Goal: Information Seeking & Learning: Learn about a topic

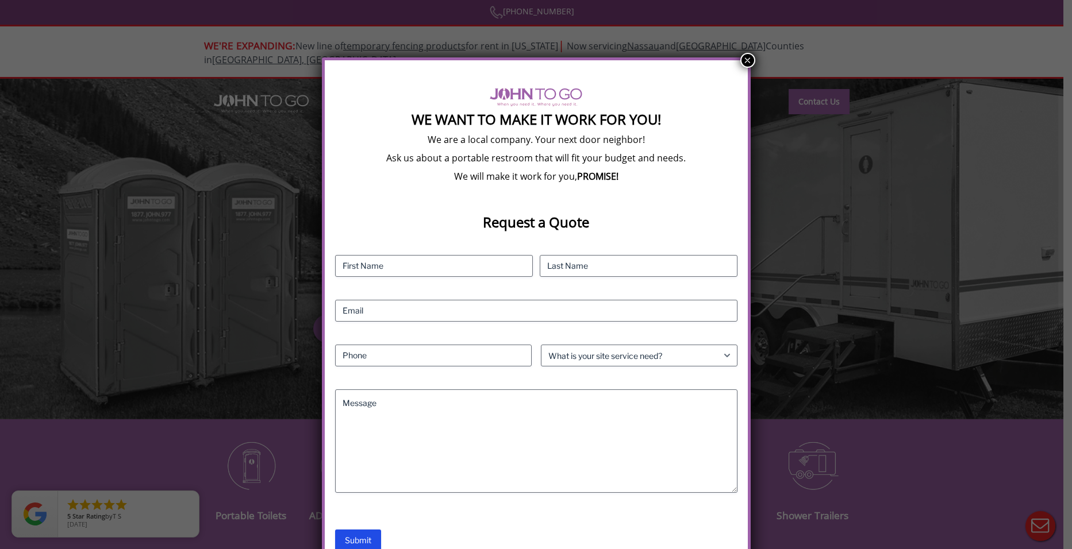
click at [743, 55] on button "×" at bounding box center [747, 60] width 15 height 15
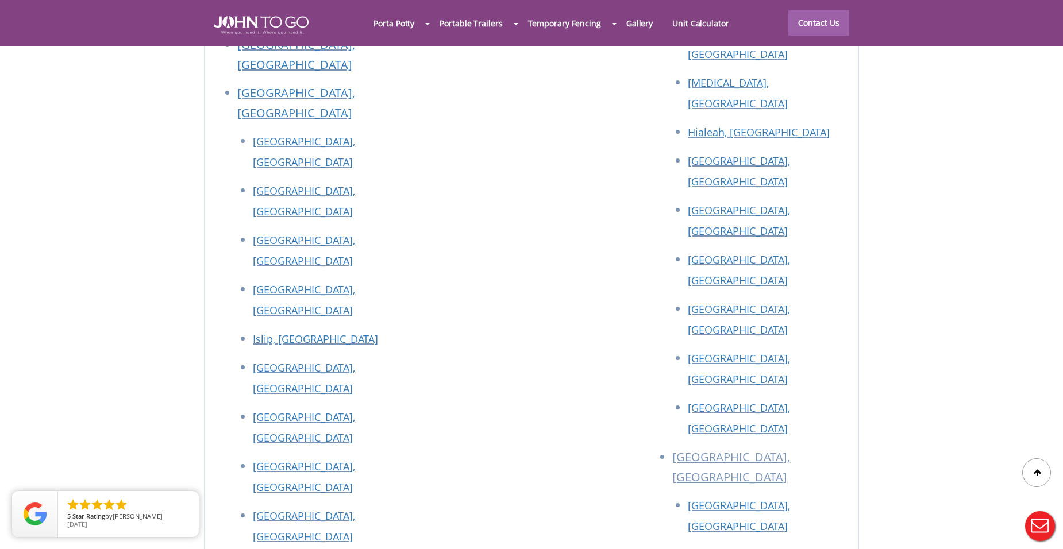
scroll to position [5044, 0]
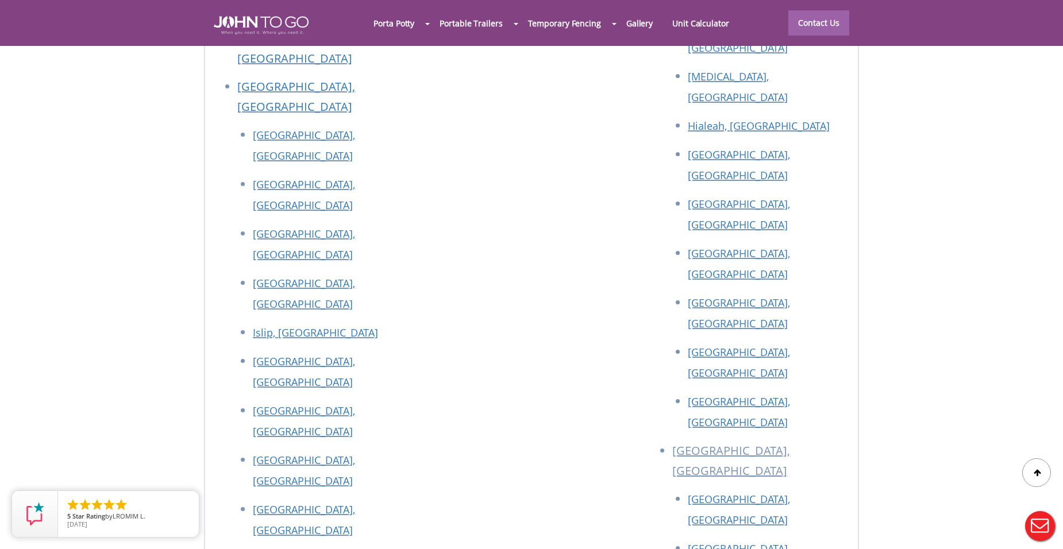
click at [770, 391] on div at bounding box center [531, 274] width 1063 height 549
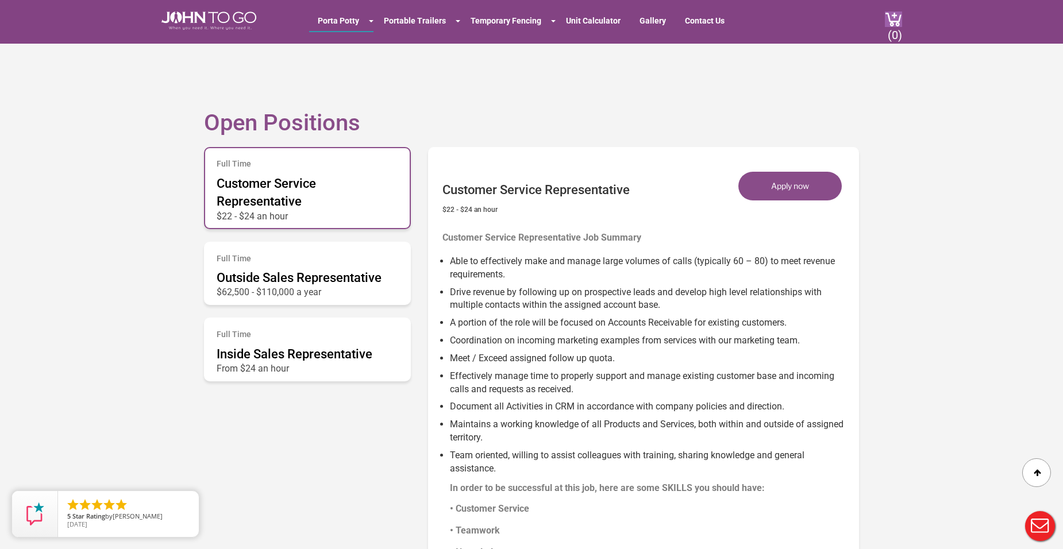
scroll to position [522, 0]
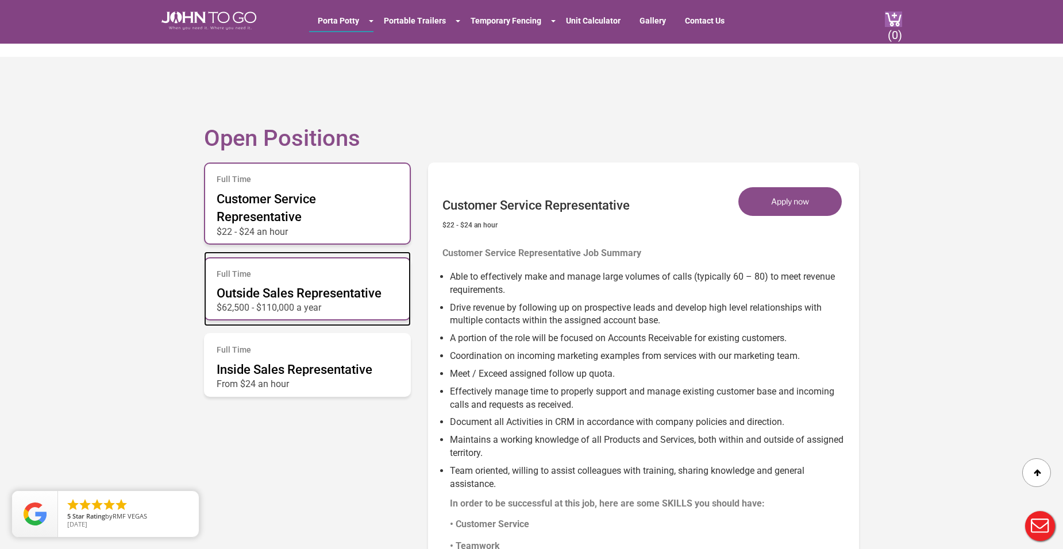
click at [290, 286] on span "Outside Sales Representative" at bounding box center [299, 293] width 165 height 14
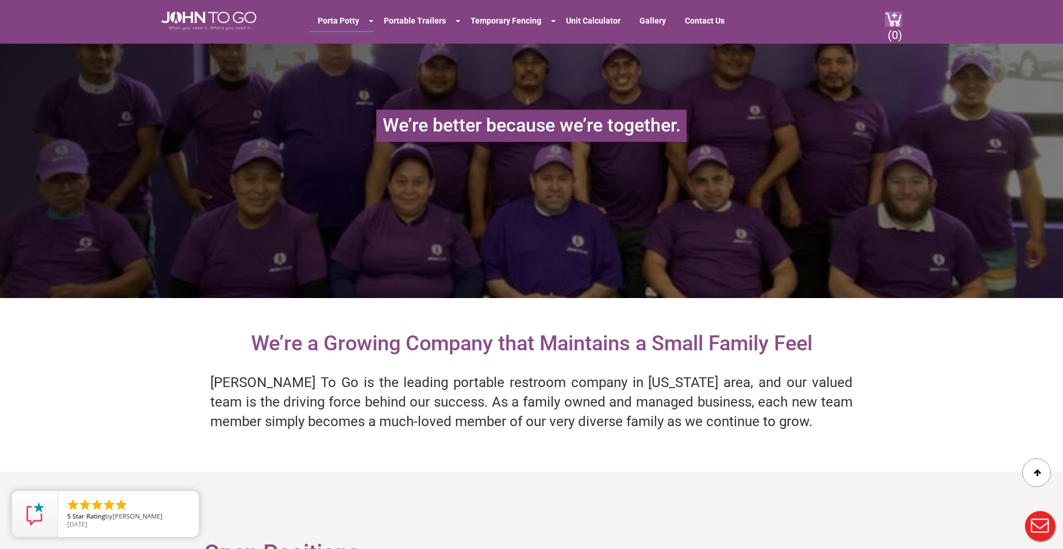
scroll to position [0, 0]
